Goal: Complete application form

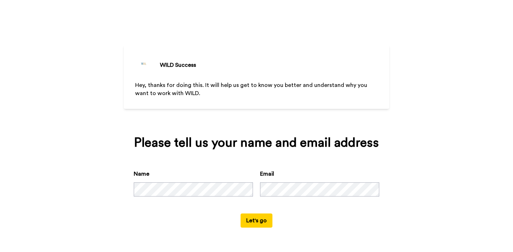
click at [256, 222] on button "Let's go" at bounding box center [257, 221] width 32 height 14
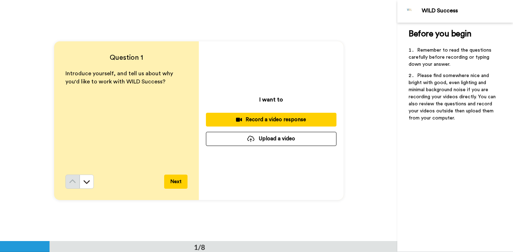
click at [263, 122] on div "Record a video response" at bounding box center [271, 119] width 119 height 7
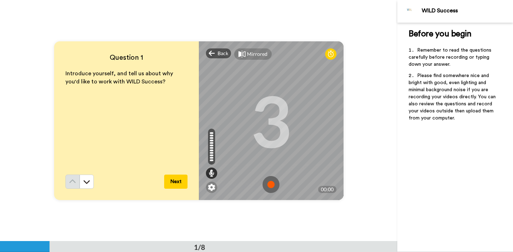
click at [272, 189] on img at bounding box center [271, 184] width 17 height 17
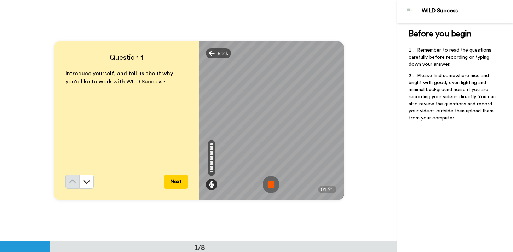
click at [272, 189] on img at bounding box center [271, 184] width 17 height 17
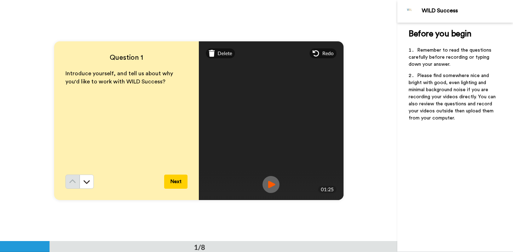
click at [272, 189] on img at bounding box center [271, 184] width 17 height 17
click at [176, 180] on button "Next" at bounding box center [175, 182] width 23 height 14
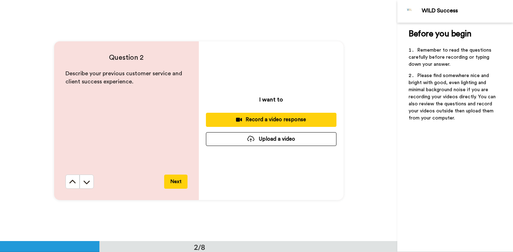
scroll to position [242, 0]
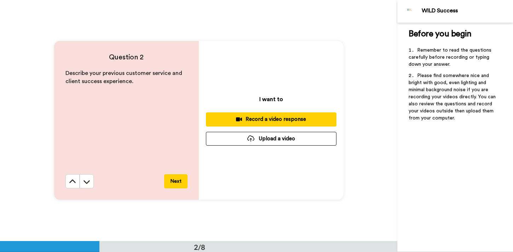
click at [269, 120] on div "Record a video response" at bounding box center [271, 119] width 119 height 7
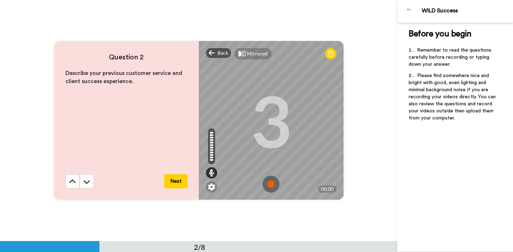
click at [272, 182] on img at bounding box center [271, 184] width 17 height 17
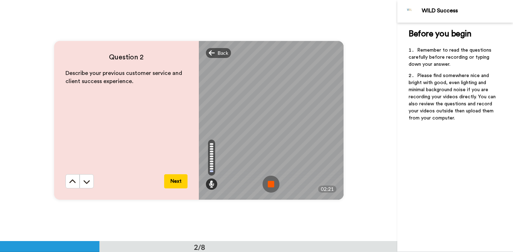
click at [272, 182] on img at bounding box center [271, 184] width 17 height 17
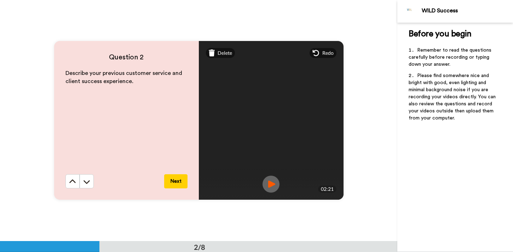
click at [272, 182] on img at bounding box center [271, 184] width 17 height 17
click at [175, 178] on button "Next" at bounding box center [175, 182] width 23 height 14
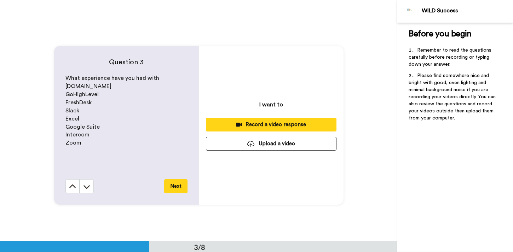
scroll to position [483, 0]
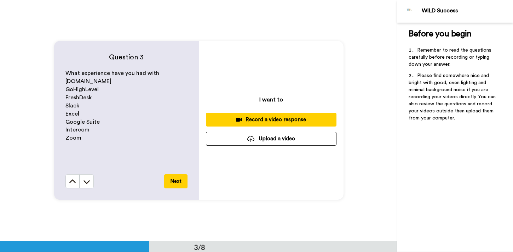
click at [267, 117] on div "Record a video response" at bounding box center [271, 119] width 119 height 7
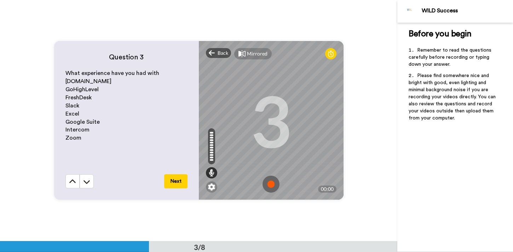
click at [271, 183] on img at bounding box center [271, 184] width 17 height 17
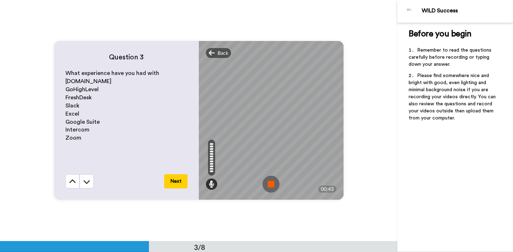
click at [263, 179] on img at bounding box center [271, 184] width 17 height 17
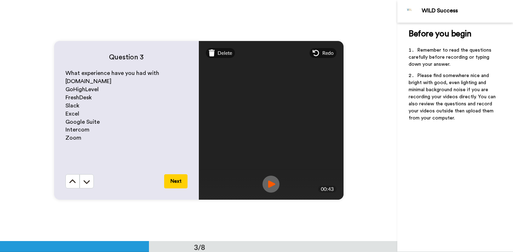
click at [267, 181] on img at bounding box center [271, 184] width 17 height 17
click at [171, 179] on button "Next" at bounding box center [175, 182] width 23 height 14
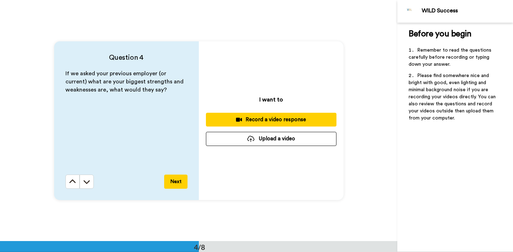
scroll to position [724, 0]
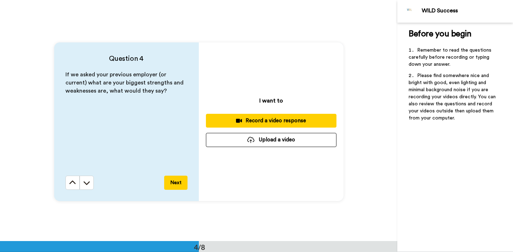
click at [265, 120] on div "Record a video response" at bounding box center [271, 120] width 119 height 7
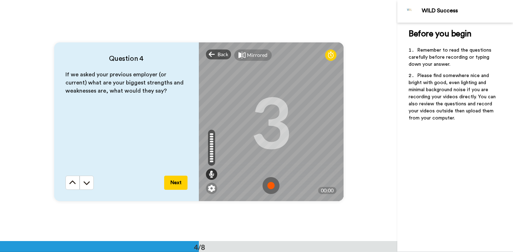
click at [272, 189] on img at bounding box center [271, 185] width 17 height 17
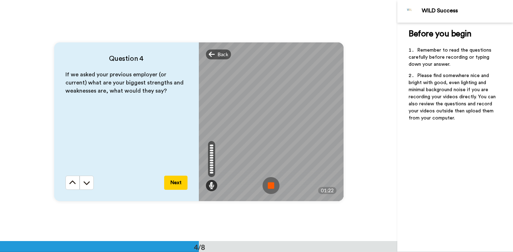
click at [276, 183] on img at bounding box center [271, 185] width 17 height 17
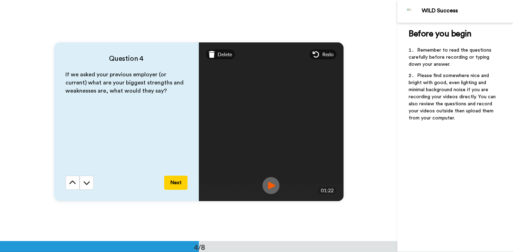
click at [275, 186] on img at bounding box center [271, 185] width 17 height 17
click at [177, 183] on button "Next" at bounding box center [175, 183] width 23 height 14
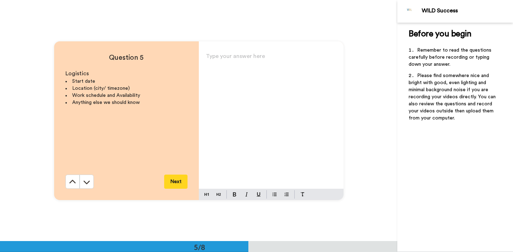
scroll to position [966, 0]
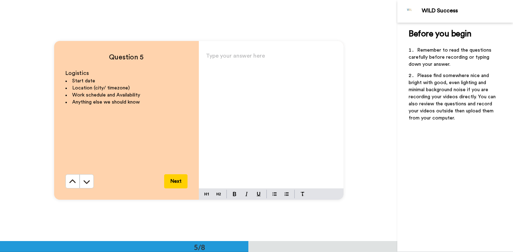
click at [251, 141] on div "Type your answer here ﻿" at bounding box center [271, 120] width 145 height 138
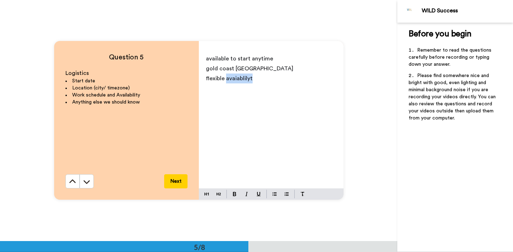
click at [232, 78] on span "flexible avaiablilyt" at bounding box center [229, 79] width 47 height 6
click at [238, 80] on span "flexible avaiablilyt" at bounding box center [229, 79] width 47 height 6
drag, startPoint x: 257, startPoint y: 77, endPoint x: 237, endPoint y: 77, distance: 19.5
click at [237, 77] on p "flexible avaiablilyt" at bounding box center [271, 79] width 131 height 10
click at [235, 67] on span "gold coast [GEOGRAPHIC_DATA]" at bounding box center [249, 69] width 87 height 6
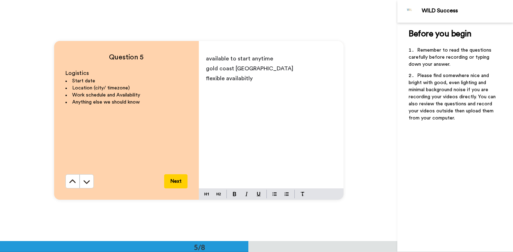
click at [264, 62] on span "available to start anytime" at bounding box center [239, 59] width 67 height 6
click at [284, 58] on p "available to start anytime" at bounding box center [271, 59] width 131 height 10
drag, startPoint x: 284, startPoint y: 58, endPoint x: 230, endPoint y: 57, distance: 53.8
click at [230, 57] on p "available to start anytime" at bounding box center [271, 59] width 131 height 10
click at [243, 67] on span "gold coast [GEOGRAPHIC_DATA]" at bounding box center [249, 69] width 87 height 6
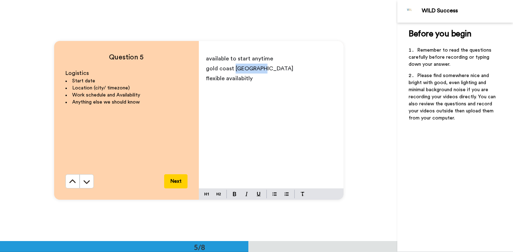
click at [243, 67] on span "gold coast [GEOGRAPHIC_DATA]" at bounding box center [249, 69] width 87 height 6
click at [254, 82] on p "flexible availabitly" at bounding box center [271, 79] width 131 height 10
click at [239, 78] on span "flexible availabitly" at bounding box center [229, 79] width 47 height 6
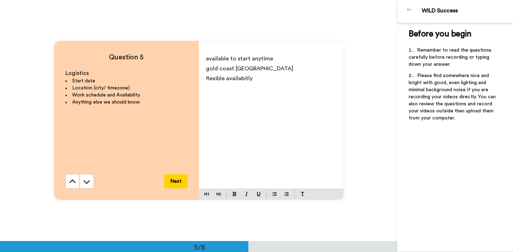
click at [262, 78] on p "flexible availabitly" at bounding box center [271, 79] width 131 height 10
click at [258, 77] on p "flexible availability" at bounding box center [271, 79] width 131 height 10
click at [238, 68] on span "gold coast [GEOGRAPHIC_DATA]" at bounding box center [249, 69] width 87 height 6
click at [209, 59] on span "available to start anytime" at bounding box center [239, 59] width 67 height 6
click at [208, 79] on span "flexible availability" at bounding box center [230, 79] width 48 height 6
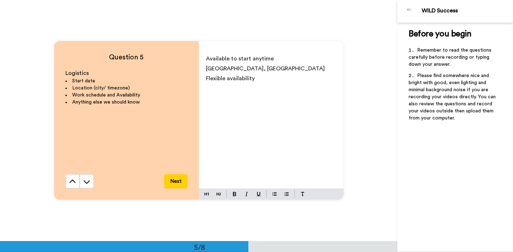
click at [272, 83] on p "Flexible availability" at bounding box center [271, 79] width 131 height 10
click at [290, 55] on p "Available to start anytime" at bounding box center [271, 59] width 131 height 10
click at [267, 79] on p "Flexible availability" at bounding box center [271, 79] width 131 height 10
click at [174, 183] on button "Next" at bounding box center [175, 182] width 23 height 14
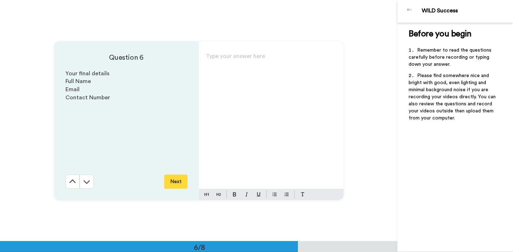
scroll to position [1208, 0]
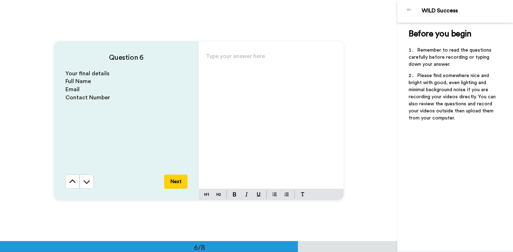
click at [240, 81] on div "Type your answer here ﻿" at bounding box center [271, 120] width 145 height 138
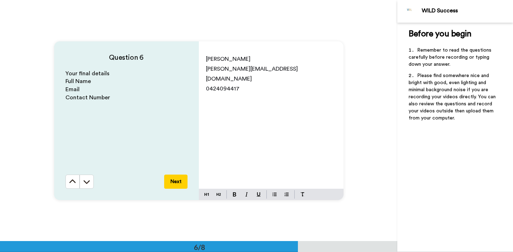
click at [177, 178] on button "Next" at bounding box center [175, 182] width 23 height 14
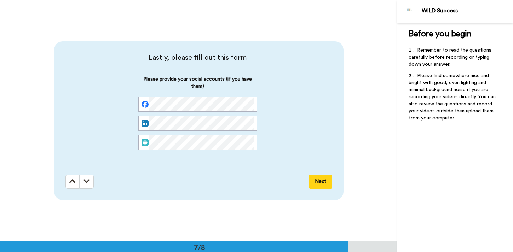
scroll to position [1450, 0]
click at [323, 181] on button "Next" at bounding box center [320, 182] width 23 height 14
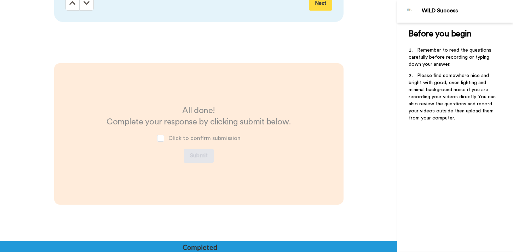
scroll to position [1641, 0]
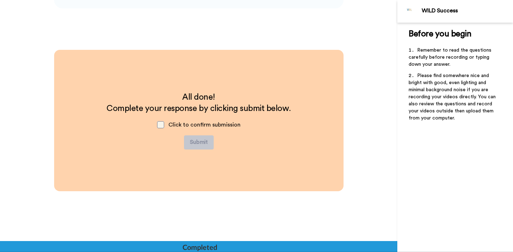
click at [164, 125] on span at bounding box center [160, 124] width 7 height 7
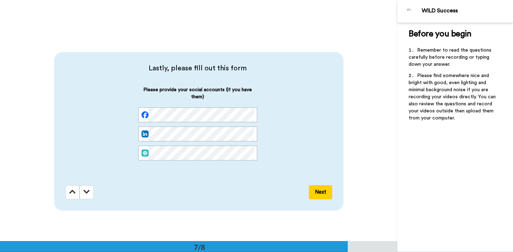
scroll to position [0, 39]
click at [321, 194] on button "Next" at bounding box center [320, 193] width 23 height 14
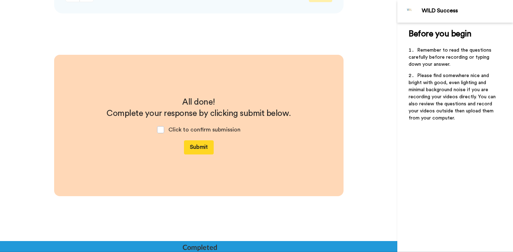
scroll to position [1641, 0]
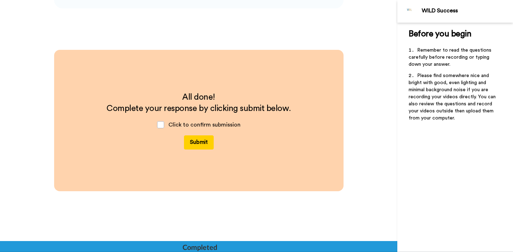
click at [203, 145] on button "Submit" at bounding box center [199, 143] width 30 height 14
